Goal: Information Seeking & Learning: Learn about a topic

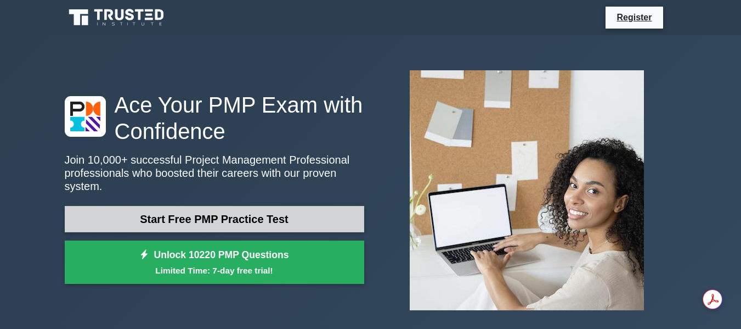
click at [206, 214] on link "Start Free PMP Practice Test" at bounding box center [215, 219] width 300 height 26
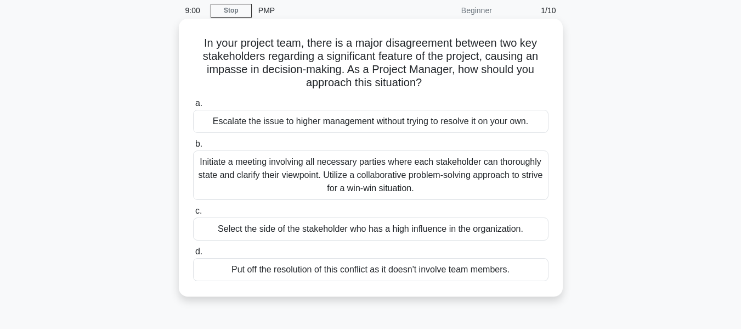
scroll to position [55, 0]
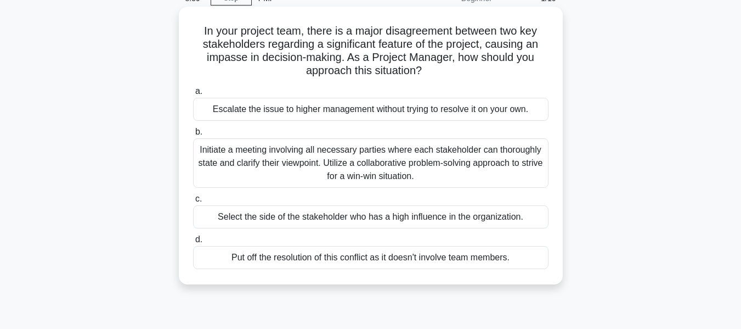
click at [219, 162] on div "Initiate a meeting involving all necessary parties where each stakeholder can t…" at bounding box center [371, 162] width 356 height 49
click at [193, 136] on input "b. Initiate a meeting involving all necessary parties where each stakeholder ca…" at bounding box center [193, 131] width 0 height 7
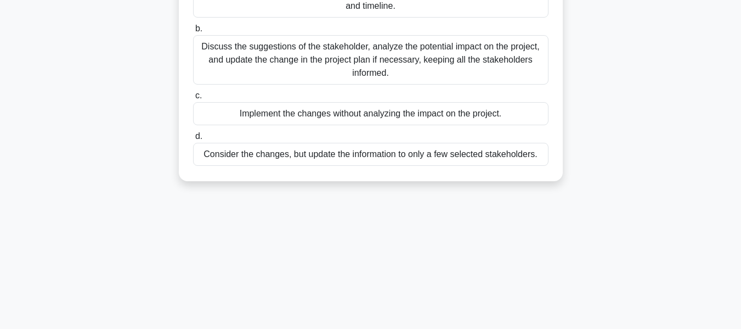
scroll to position [44, 0]
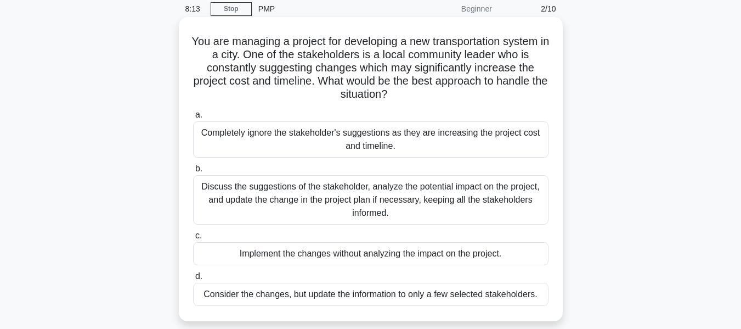
click at [222, 191] on div "Discuss the suggestions of the stakeholder, analyze the potential impact on the…" at bounding box center [371, 199] width 356 height 49
click at [193, 172] on input "b. Discuss the suggestions of the stakeholder, analyze the potential impact on …" at bounding box center [193, 168] width 0 height 7
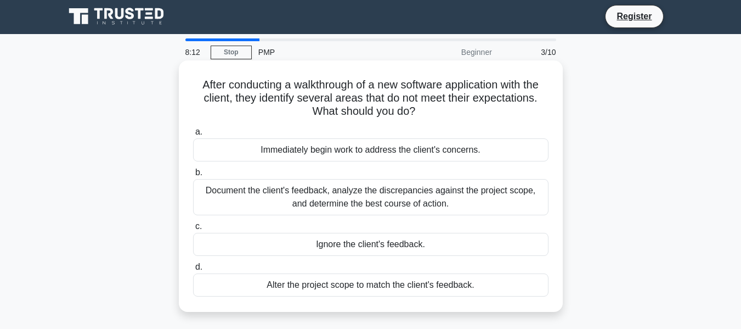
scroll to position [0, 0]
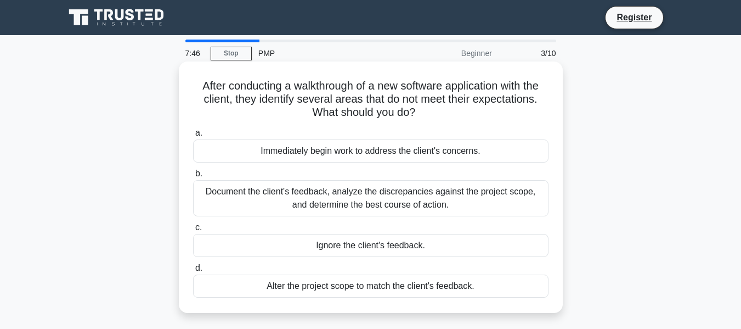
click at [228, 190] on div "Document the client's feedback, analyze the discrepancies against the project s…" at bounding box center [371, 198] width 356 height 36
click at [193, 177] on input "b. Document the client's feedback, analyze the discrepancies against the projec…" at bounding box center [193, 173] width 0 height 7
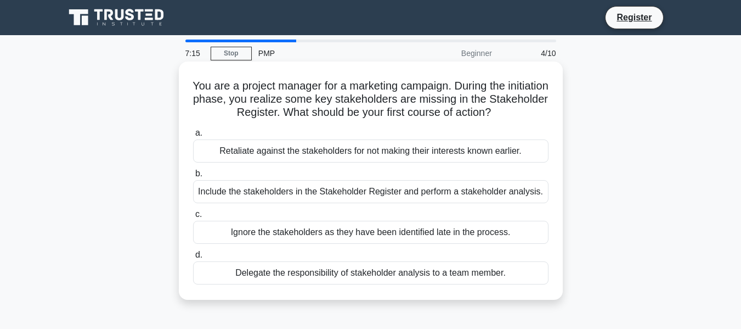
click at [341, 190] on div "Include the stakeholders in the Stakeholder Register and perform a stakeholder …" at bounding box center [371, 191] width 356 height 23
click at [193, 177] on input "b. Include the stakeholders in the Stakeholder Register and perform a stakehold…" at bounding box center [193, 173] width 0 height 7
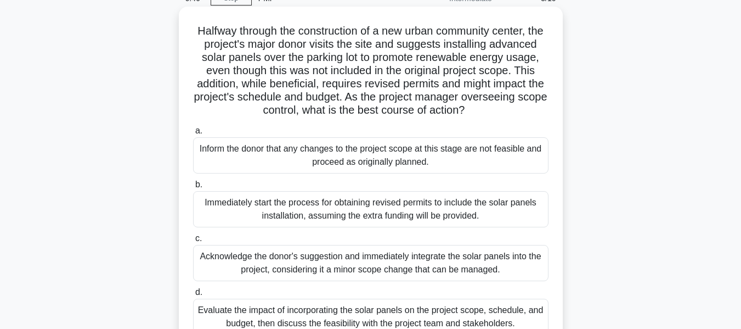
scroll to position [110, 0]
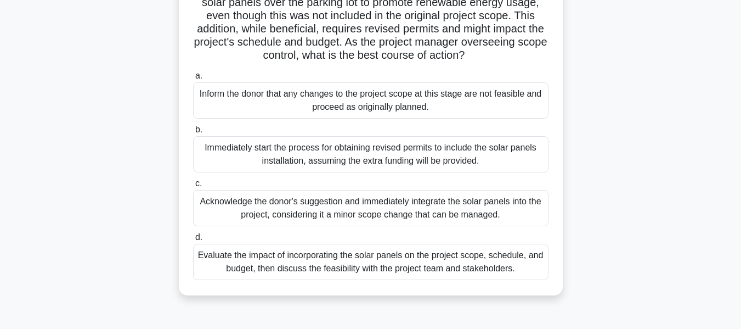
click at [375, 278] on div "Evaluate the impact of incorporating the solar panels on the project scope, sch…" at bounding box center [371, 262] width 356 height 36
click at [193, 241] on input "d. Evaluate the impact of incorporating the solar panels on the project scope, …" at bounding box center [193, 237] width 0 height 7
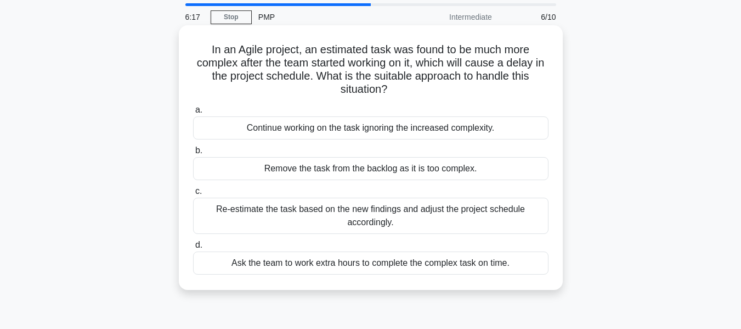
scroll to position [55, 0]
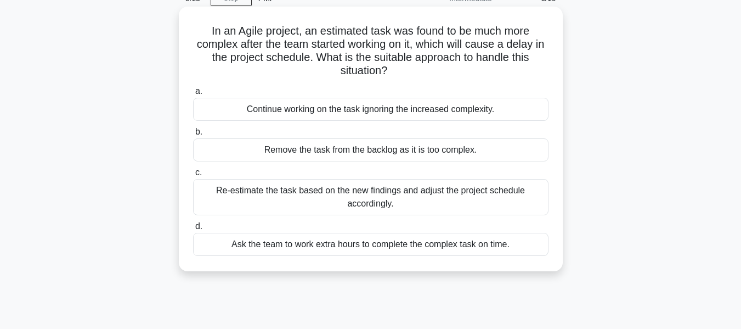
click at [369, 190] on div "Re-estimate the task based on the new findings and adjust the project schedule …" at bounding box center [371, 197] width 356 height 36
click at [193, 176] on input "c. Re-estimate the task based on the new findings and adjust the project schedu…" at bounding box center [193, 172] width 0 height 7
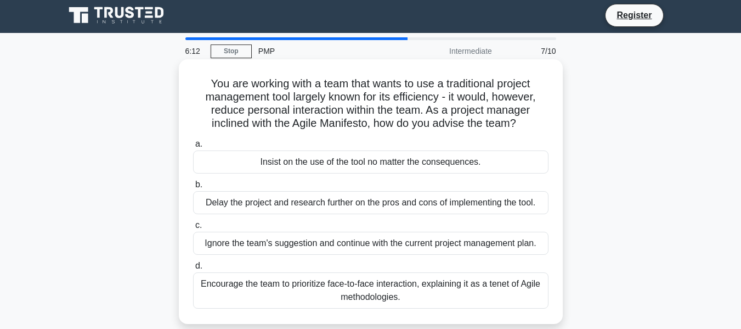
scroll to position [0, 0]
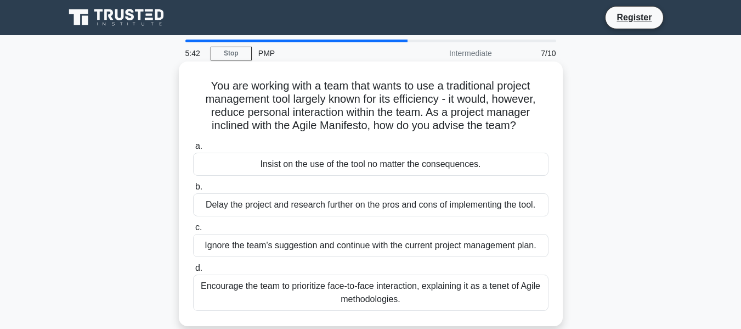
click at [383, 291] on div "Encourage the team to prioritize face-to-face interaction, explaining it as a t…" at bounding box center [371, 292] width 356 height 36
click at [193, 272] on input "d. Encourage the team to prioritize face-to-face interaction, explaining it as …" at bounding box center [193, 267] width 0 height 7
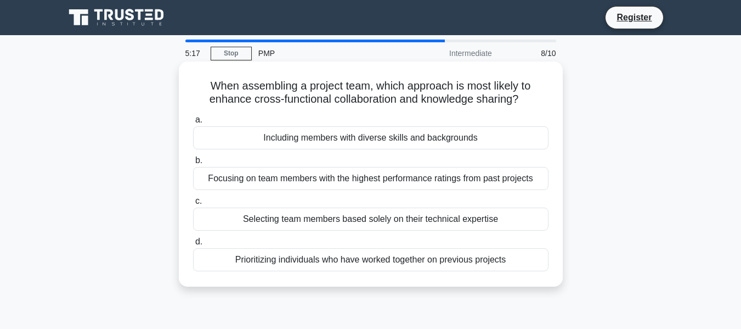
click at [302, 260] on div "Prioritizing individuals who have worked together on previous projects" at bounding box center [371, 259] width 356 height 23
click at [193, 245] on input "d. Prioritizing individuals who have worked together on previous projects" at bounding box center [193, 241] width 0 height 7
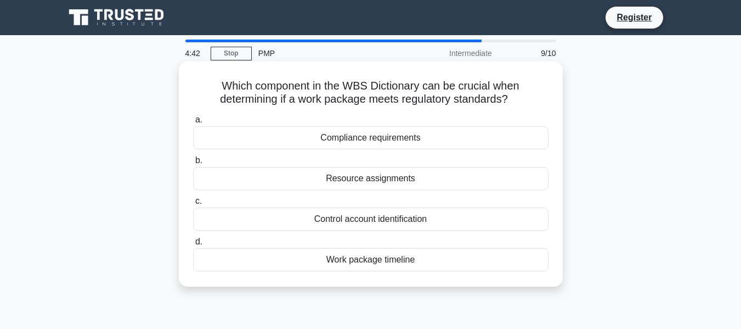
click at [355, 139] on div "Compliance requirements" at bounding box center [371, 137] width 356 height 23
click at [193, 123] on input "a. Compliance requirements" at bounding box center [193, 119] width 0 height 7
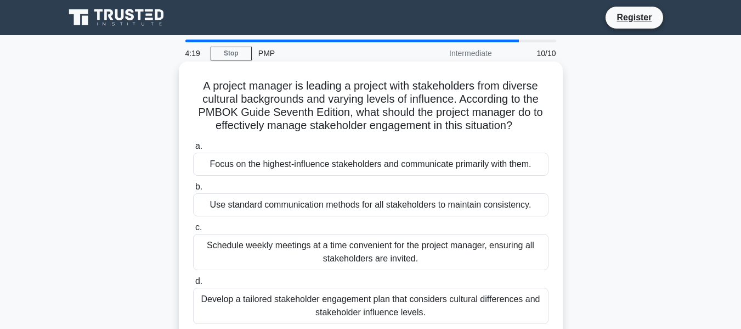
scroll to position [55, 0]
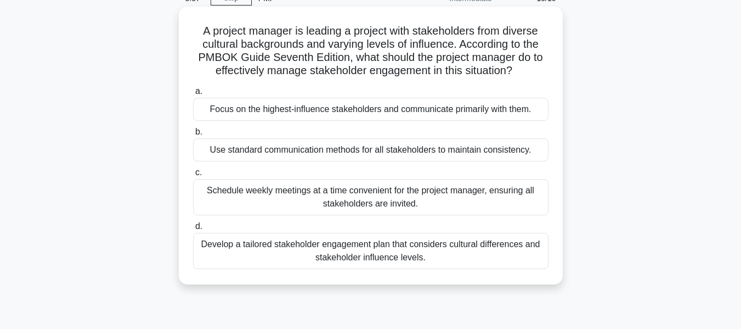
click at [306, 256] on div "Develop a tailored stakeholder engagement plan that considers cultural differen…" at bounding box center [371, 251] width 356 height 36
click at [193, 230] on input "d. Develop a tailored stakeholder engagement plan that considers cultural diffe…" at bounding box center [193, 226] width 0 height 7
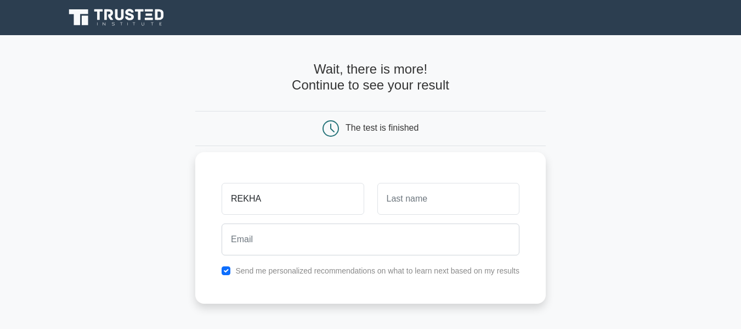
type input "REKHA"
click at [426, 207] on input "text" at bounding box center [448, 199] width 142 height 32
type input "M"
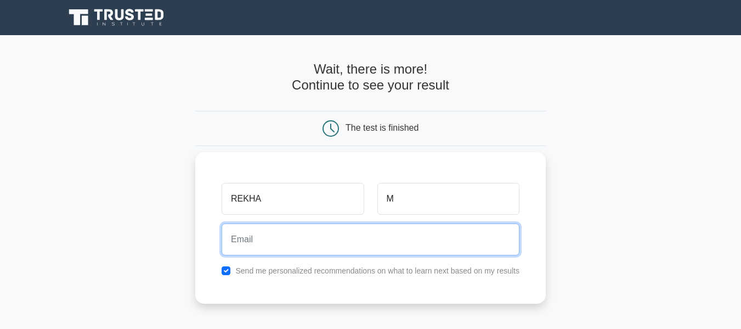
click at [246, 238] on input "email" at bounding box center [371, 239] width 298 height 32
type input "rekhamba808@gmail.com"
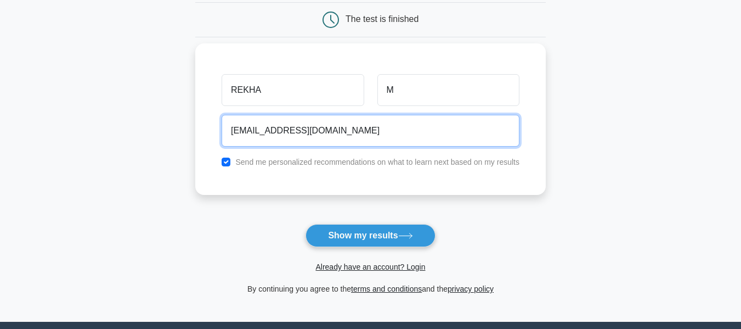
scroll to position [110, 0]
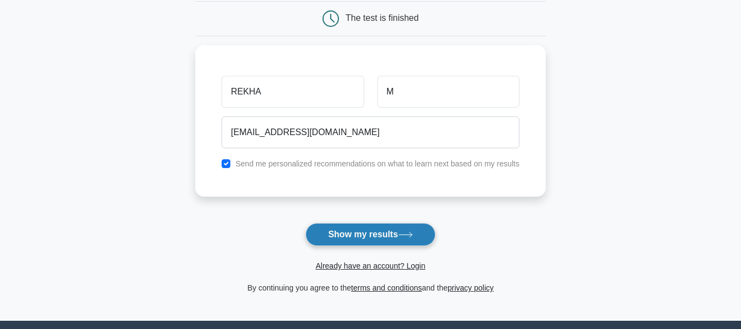
click at [363, 239] on button "Show my results" at bounding box center [370, 234] width 129 height 23
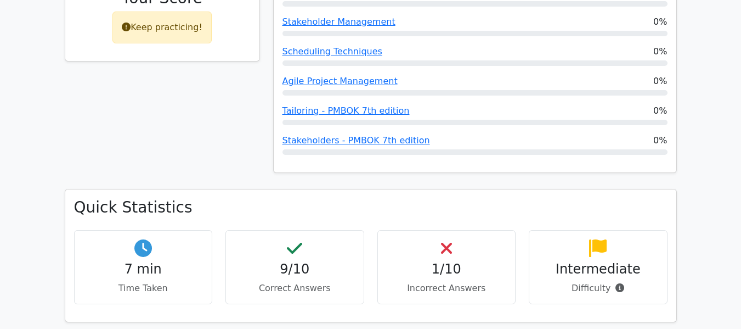
scroll to position [604, 0]
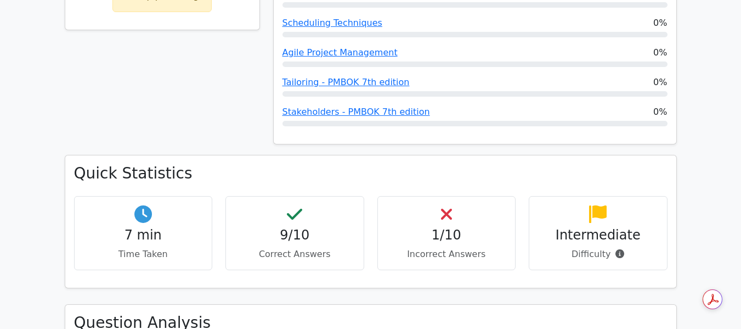
click at [448, 227] on h4 "1/10" at bounding box center [447, 235] width 120 height 16
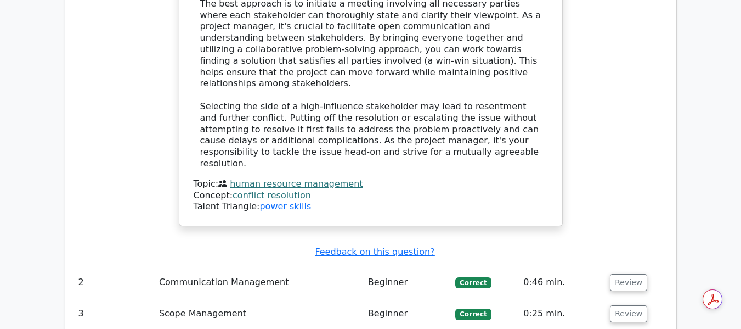
scroll to position [1536, 0]
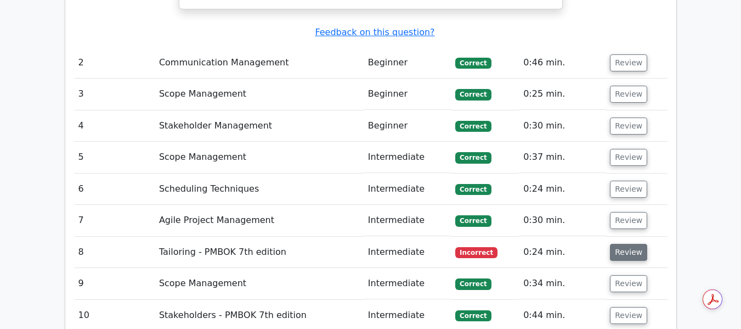
click at [631, 244] on button "Review" at bounding box center [628, 252] width 37 height 17
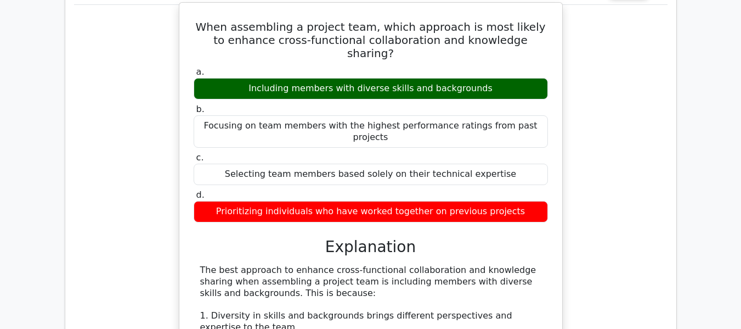
scroll to position [1811, 0]
